Goal: Task Accomplishment & Management: Use online tool/utility

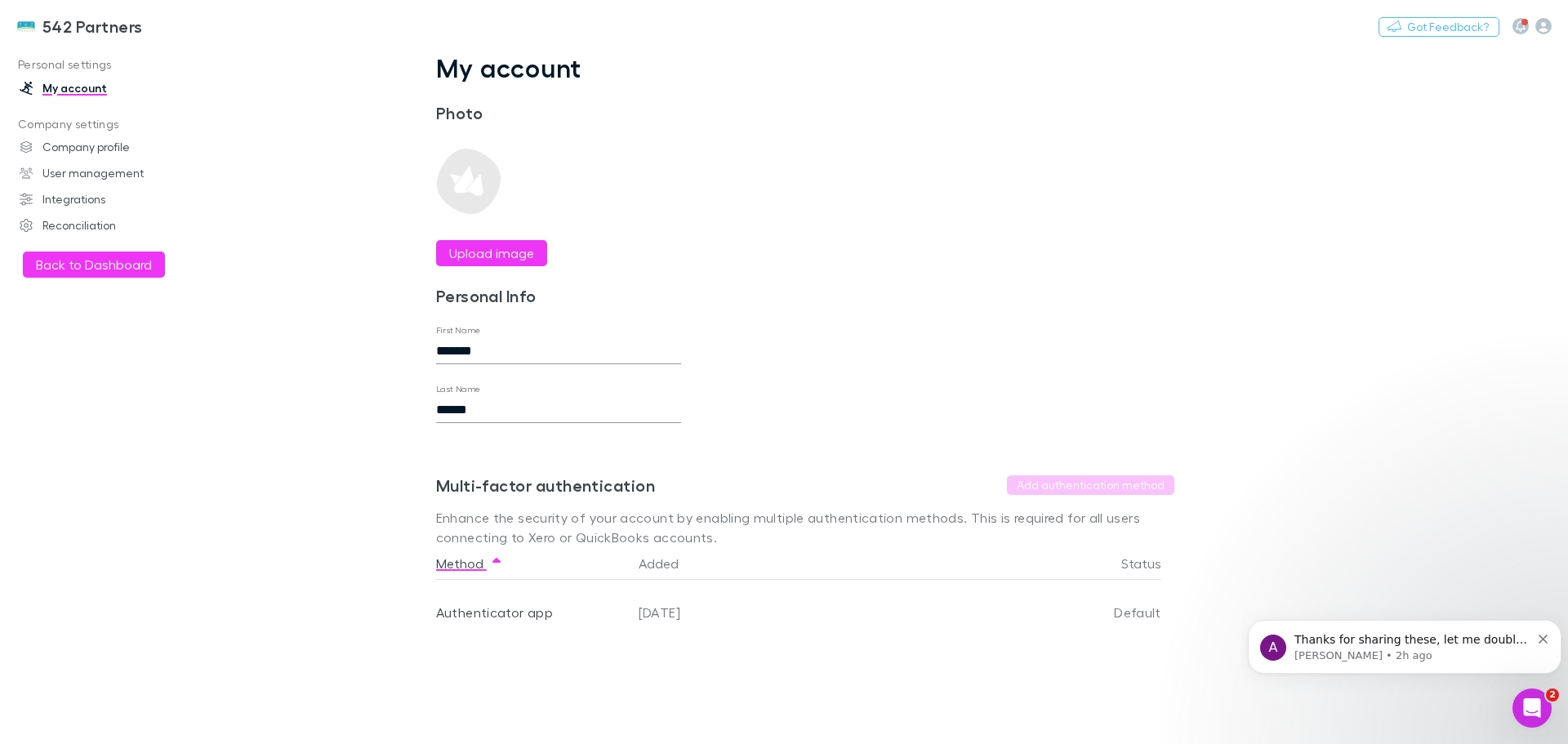
click at [98, 260] on button "Back to Dashboard" at bounding box center [94, 265] width 142 height 26
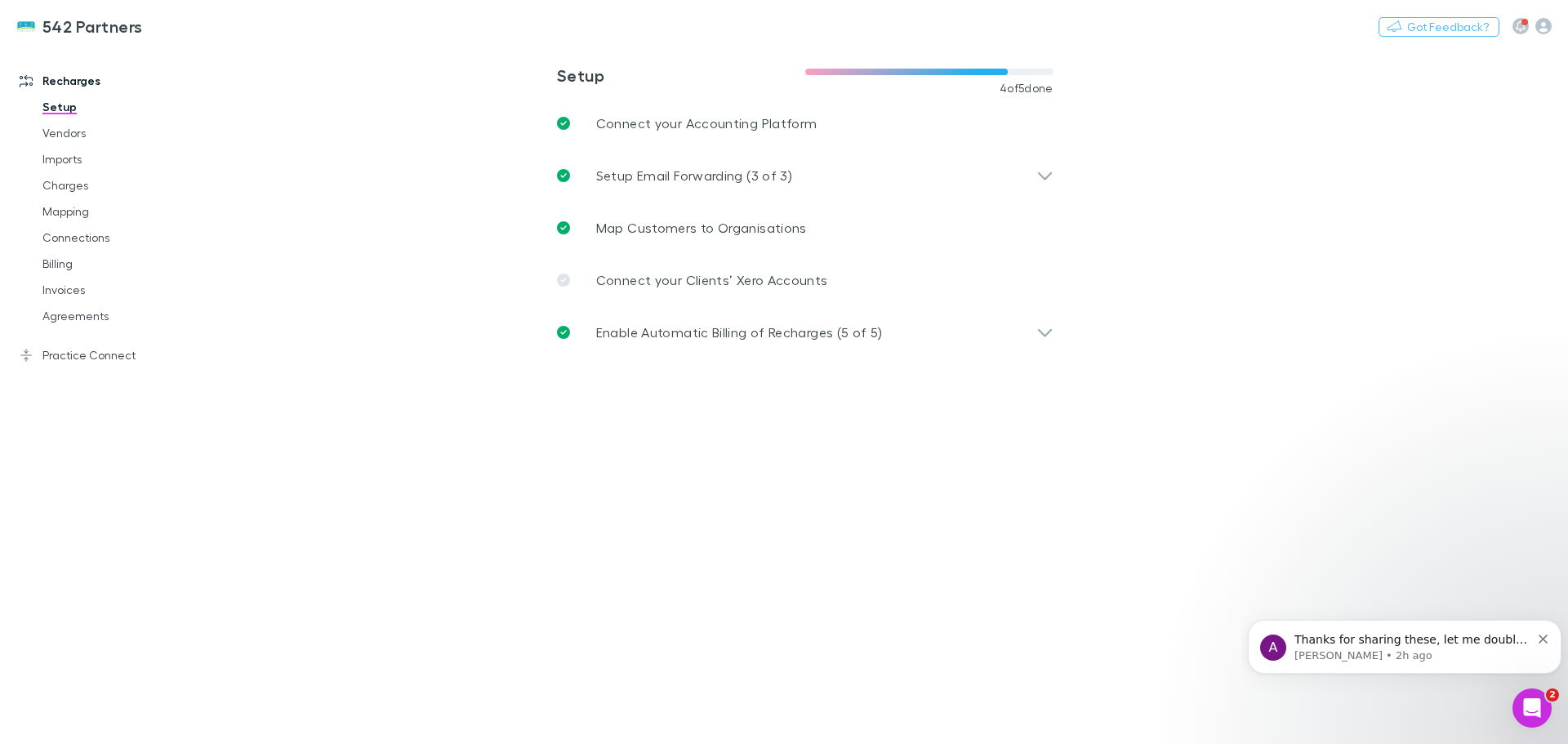
click at [65, 213] on link "Mapping" at bounding box center [124, 212] width 194 height 26
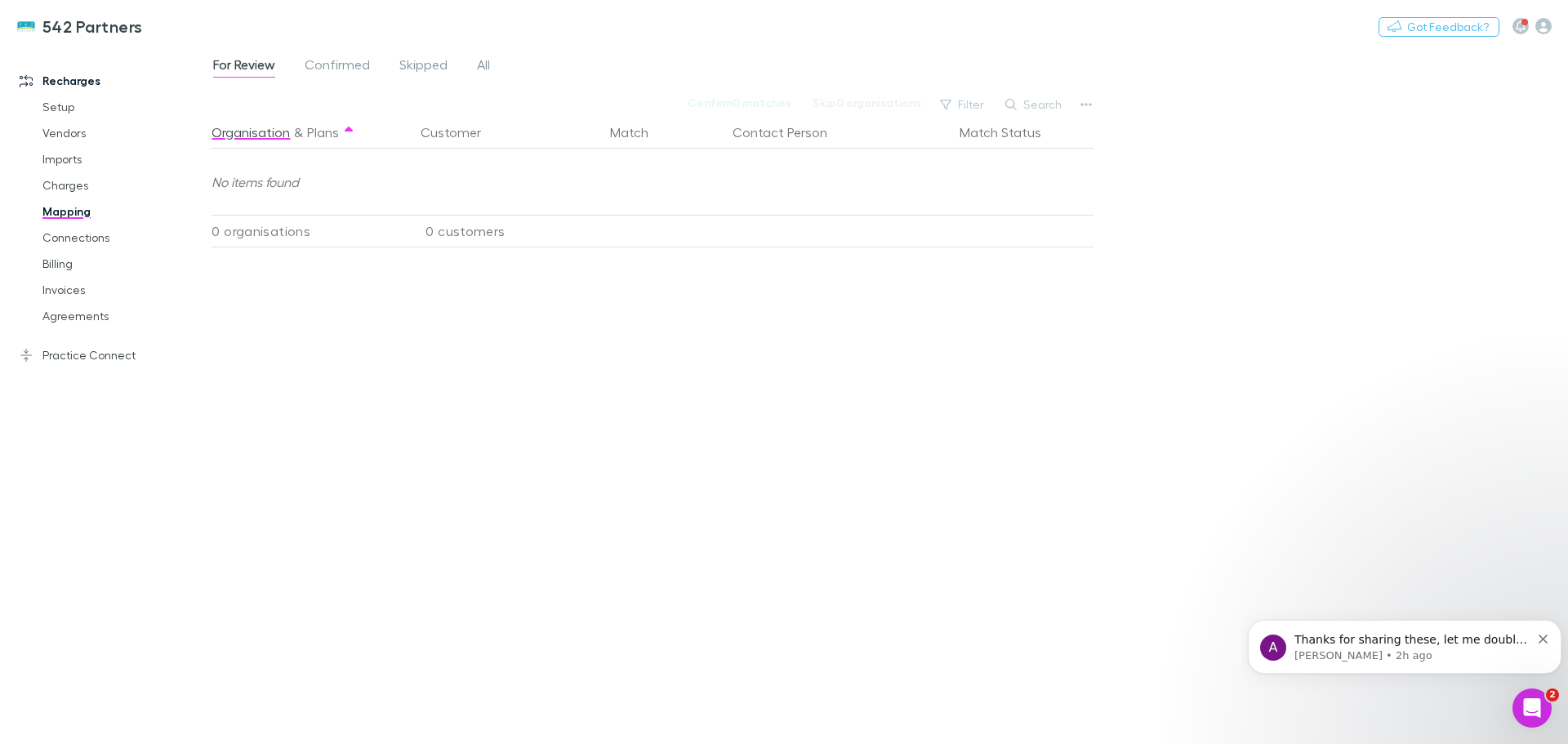
click at [483, 69] on span "All" at bounding box center [484, 67] width 13 height 21
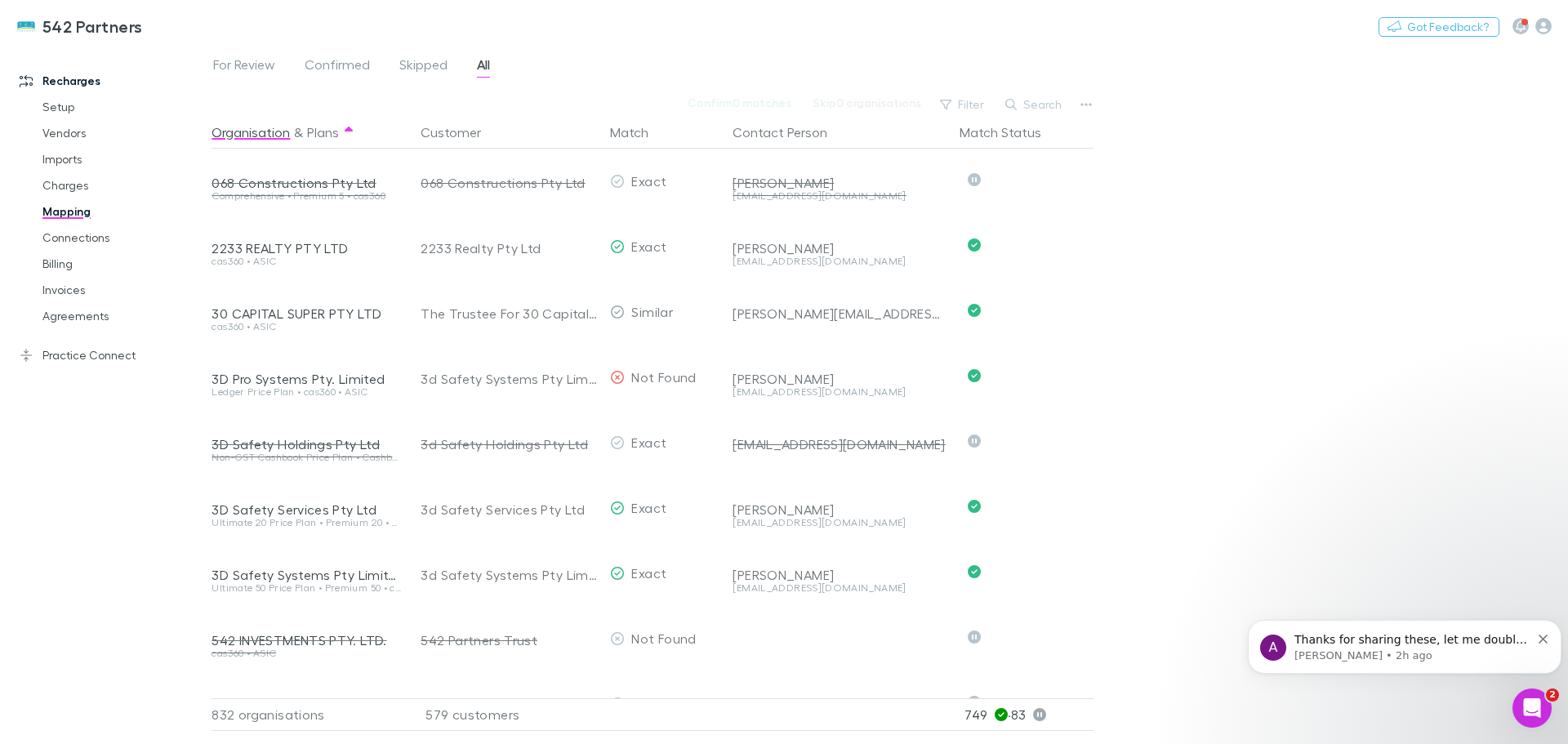
click at [1051, 106] on button "Search" at bounding box center [1034, 104] width 74 height 19
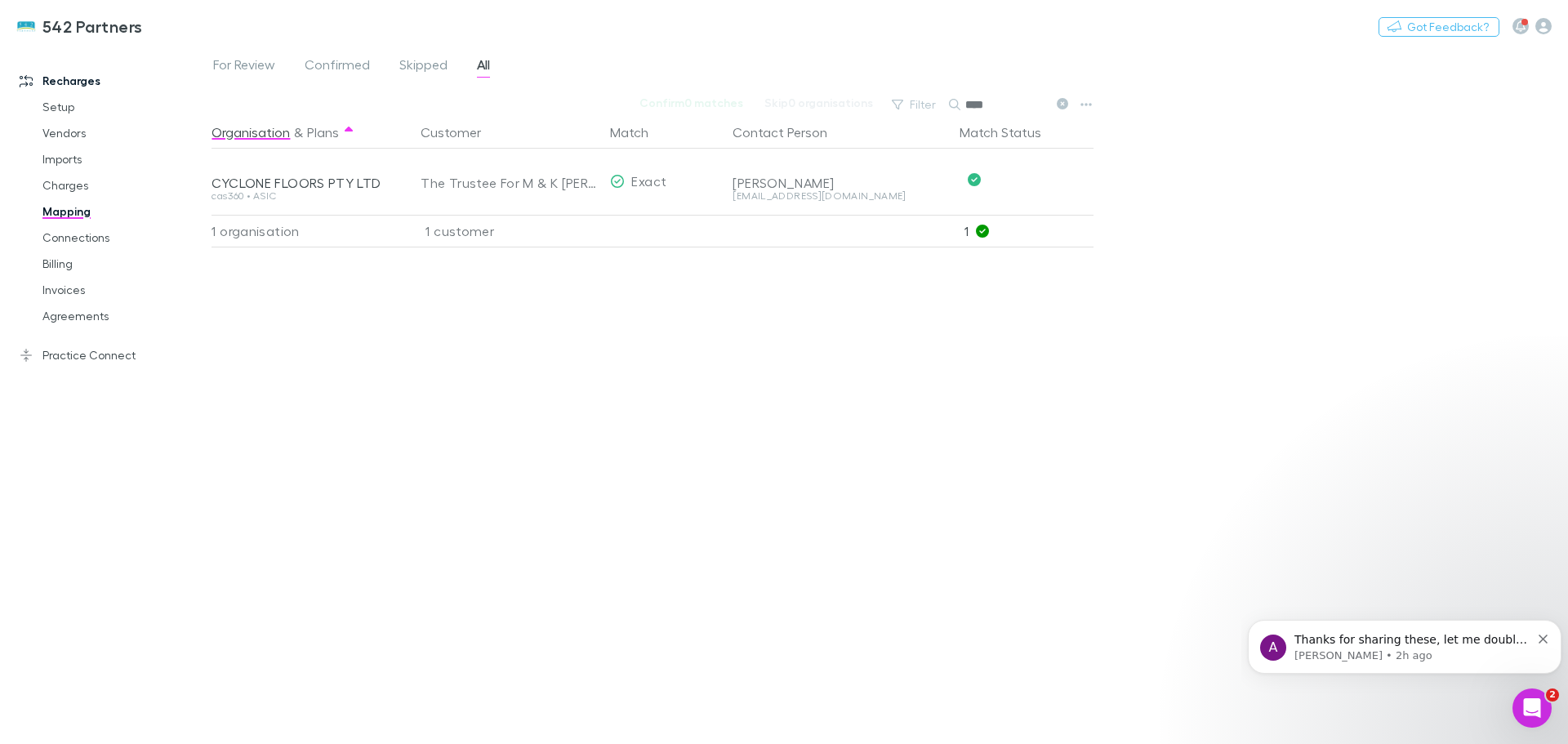
type input "****"
click at [1029, 179] on button "Undo" at bounding box center [1036, 180] width 52 height 19
click at [1044, 183] on button "Skip" at bounding box center [1050, 182] width 52 height 19
